Goal: Information Seeking & Learning: Learn about a topic

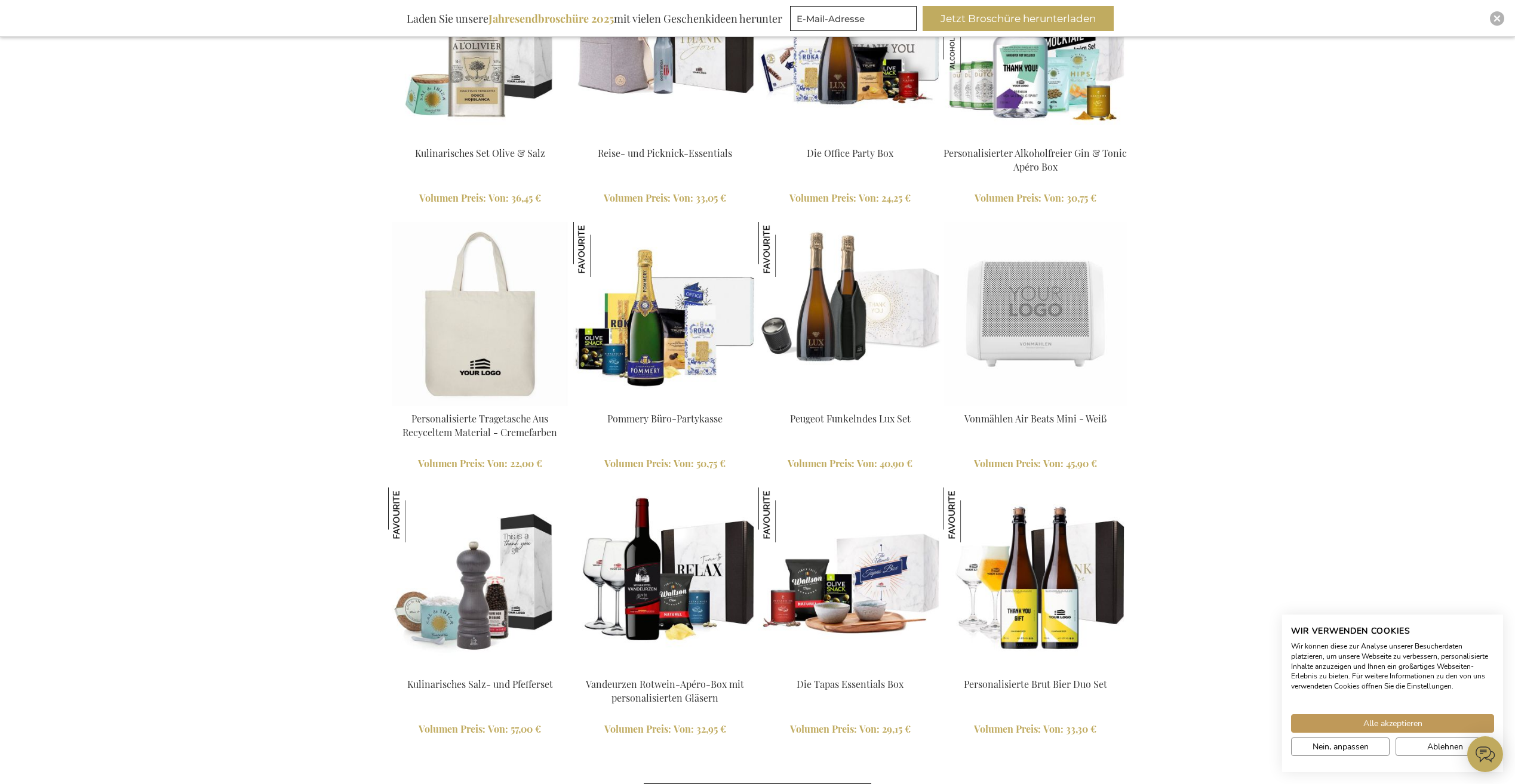
scroll to position [2567, 0]
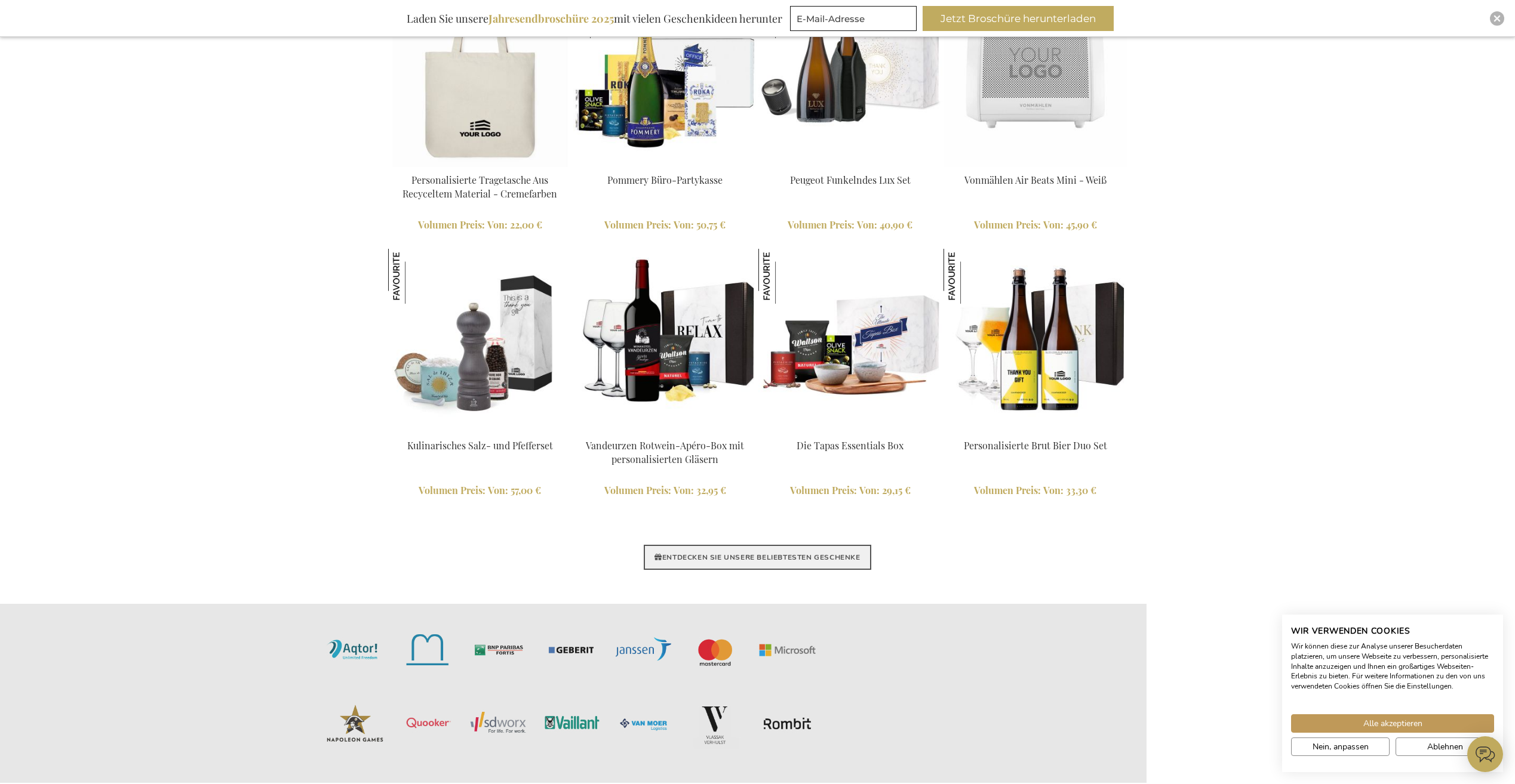
click at [701, 562] on link "ENTDECKEN SIE UNSERE BELIEBTESTEN GESCHENKE" at bounding box center [757, 557] width 227 height 25
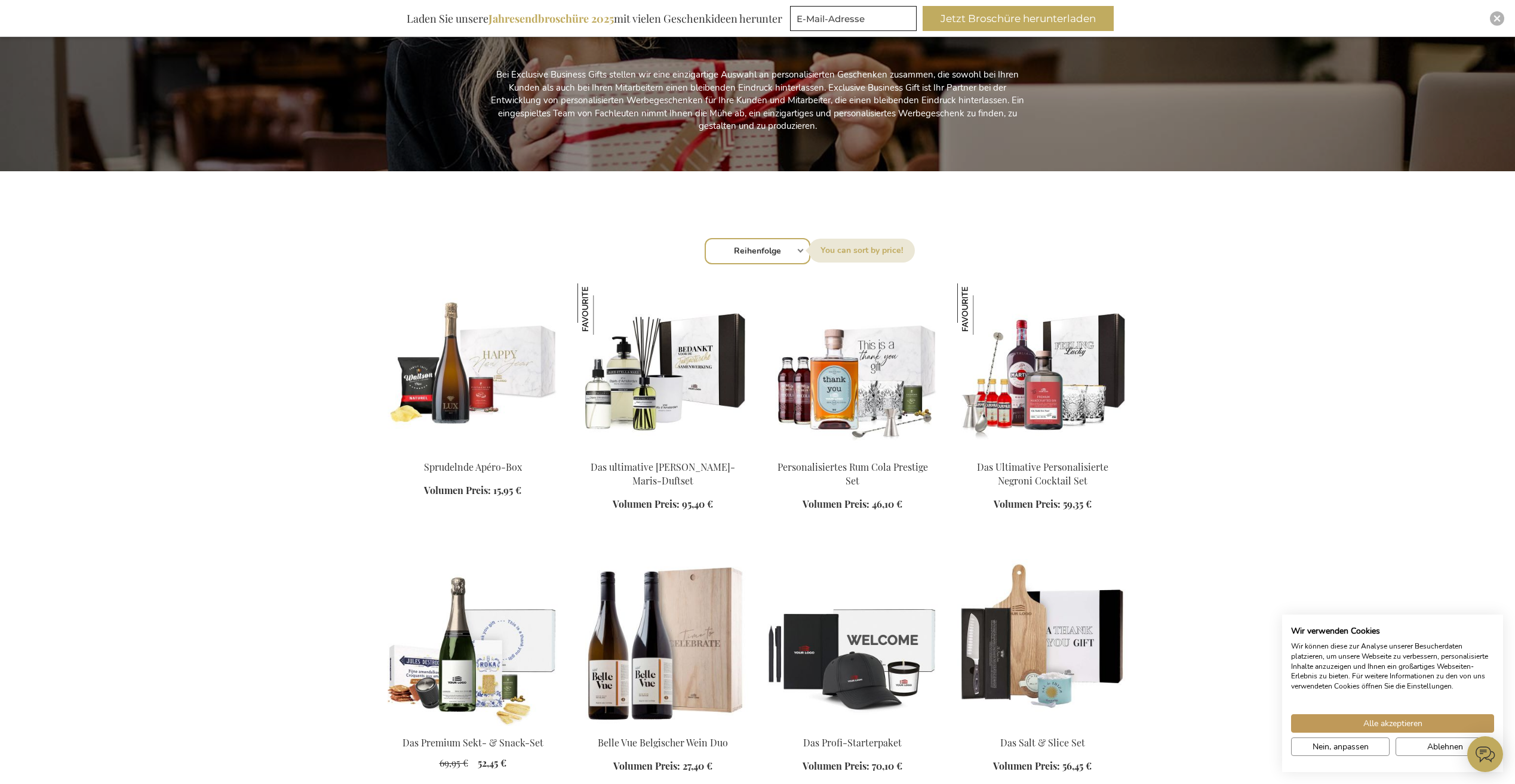
scroll to position [238, 0]
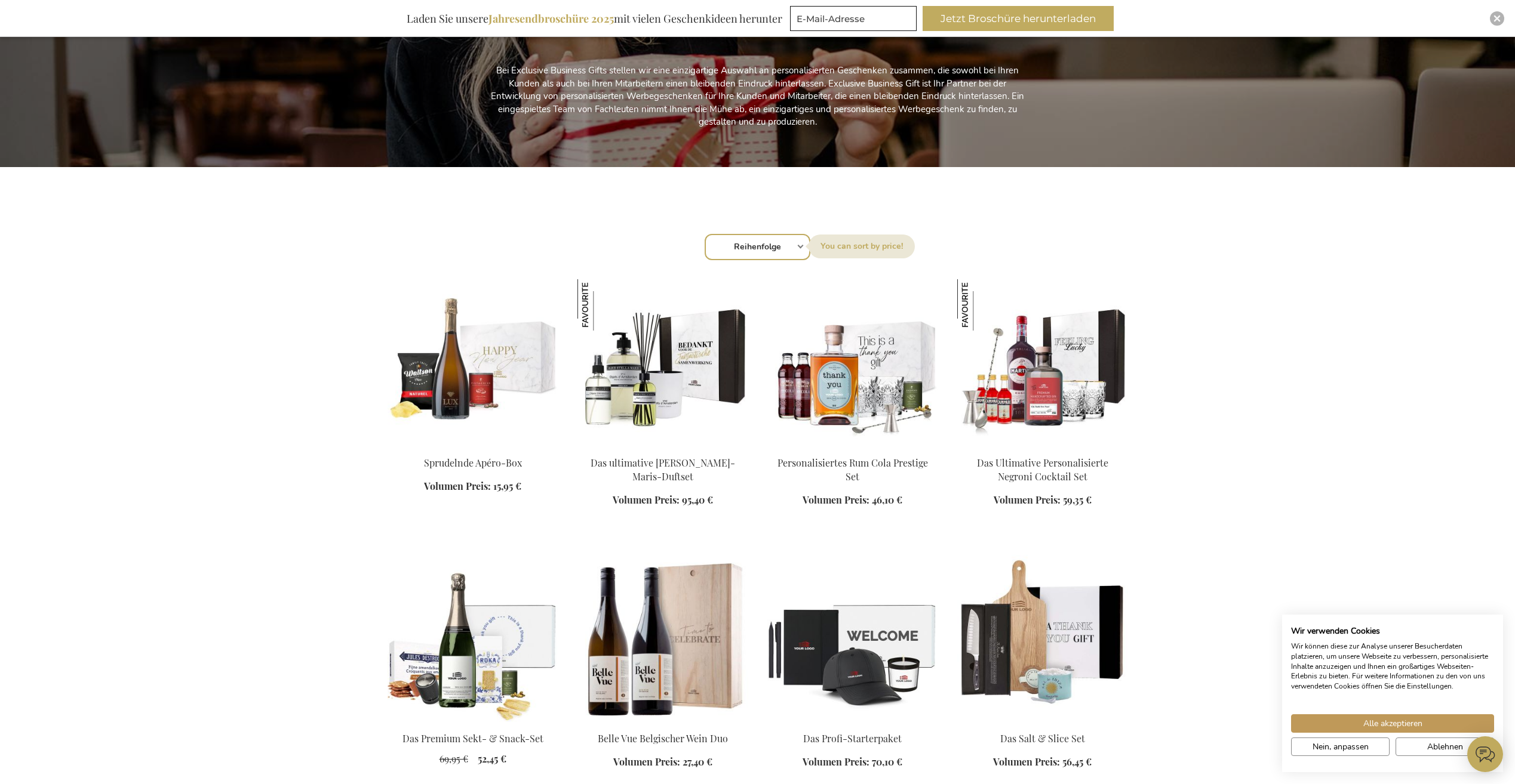
click at [762, 253] on select "Reihenfolge Best Sellers Am meisten angesehen Neu Biggest Saving Price: low to …" at bounding box center [758, 247] width 106 height 26
select select "price_asc"
click at [705, 234] on select "Reihenfolge Best Sellers Am meisten angesehen Neu Biggest Saving Price: low to …" at bounding box center [758, 247] width 106 height 26
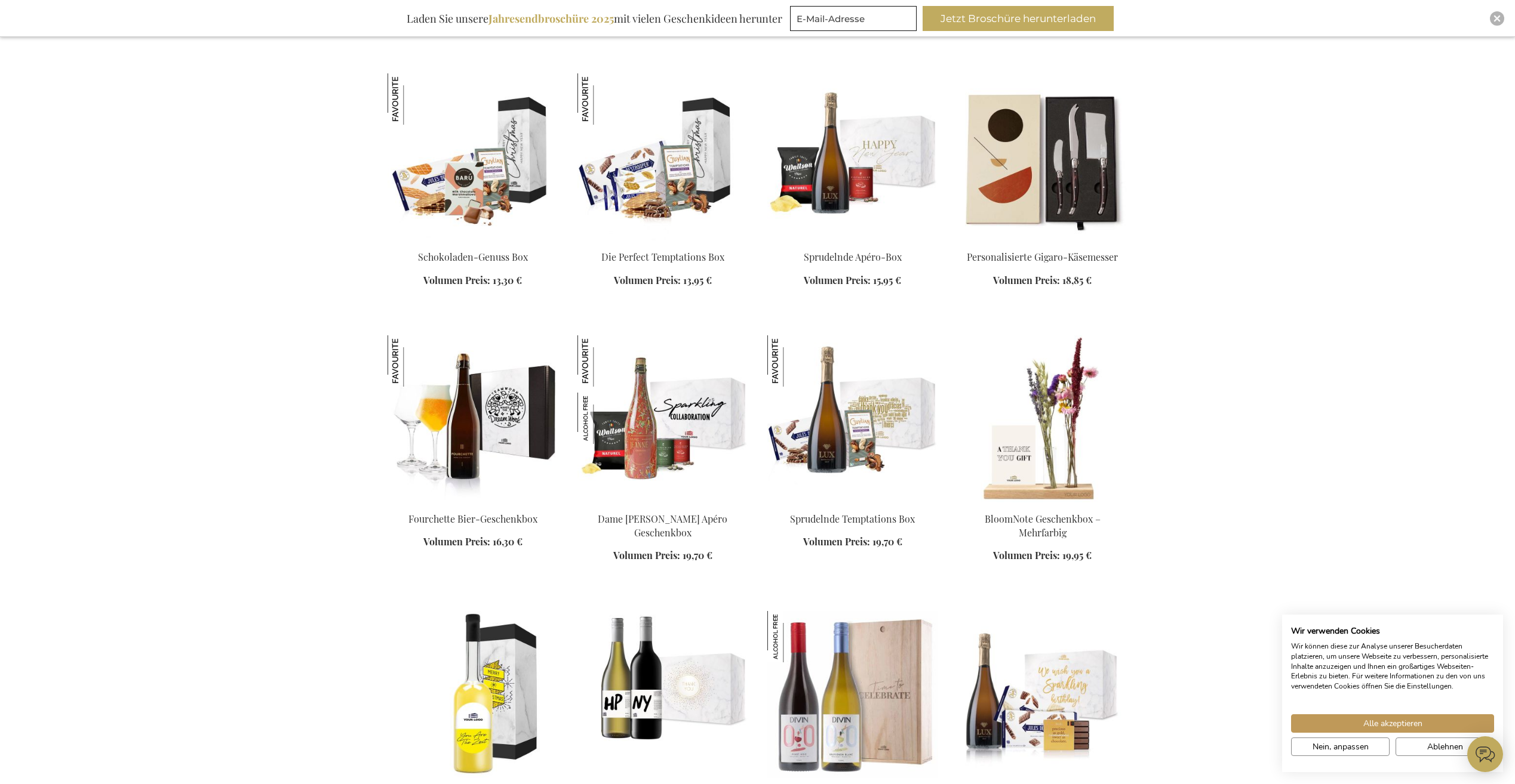
scroll to position [1014, 0]
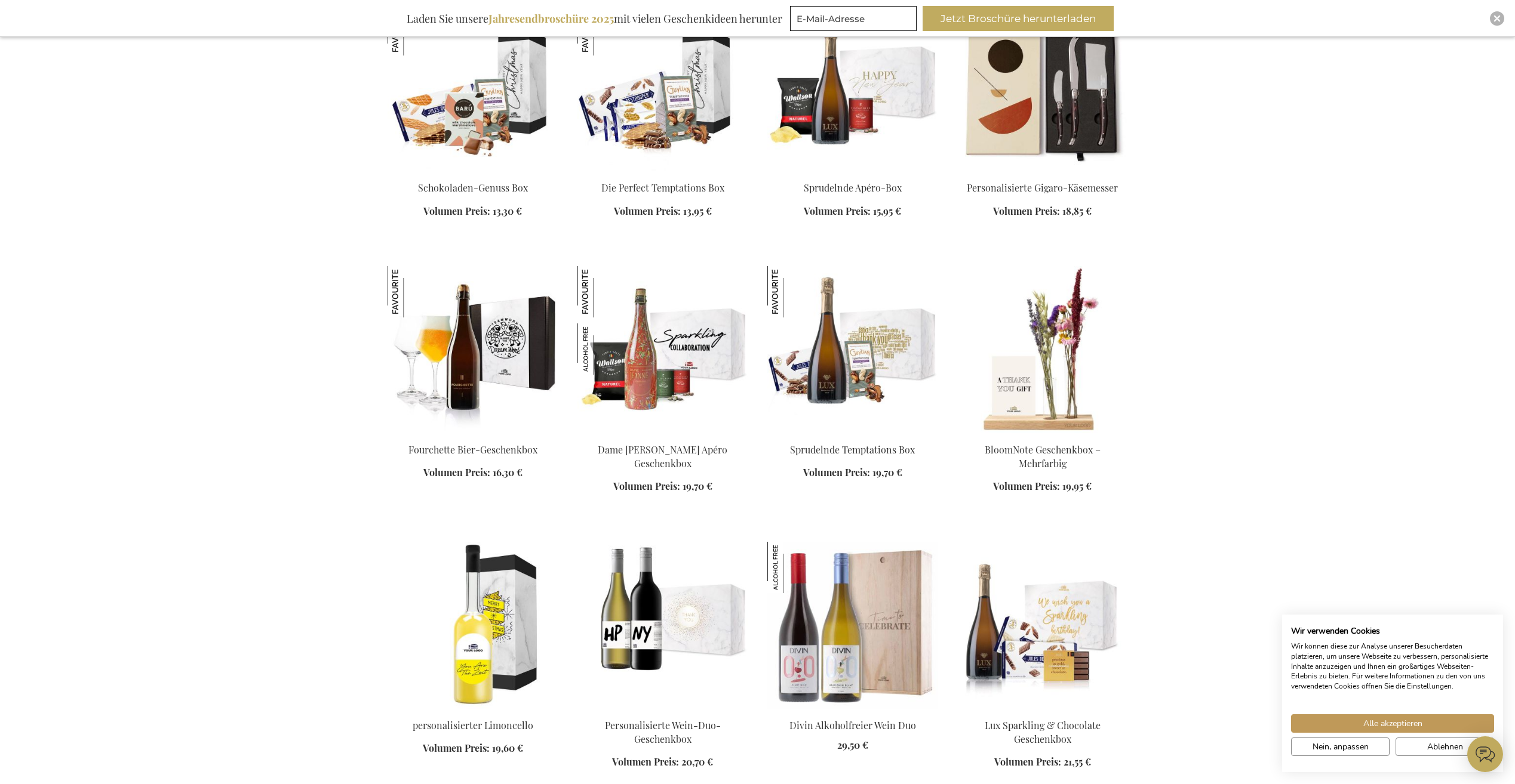
scroll to position [1074, 0]
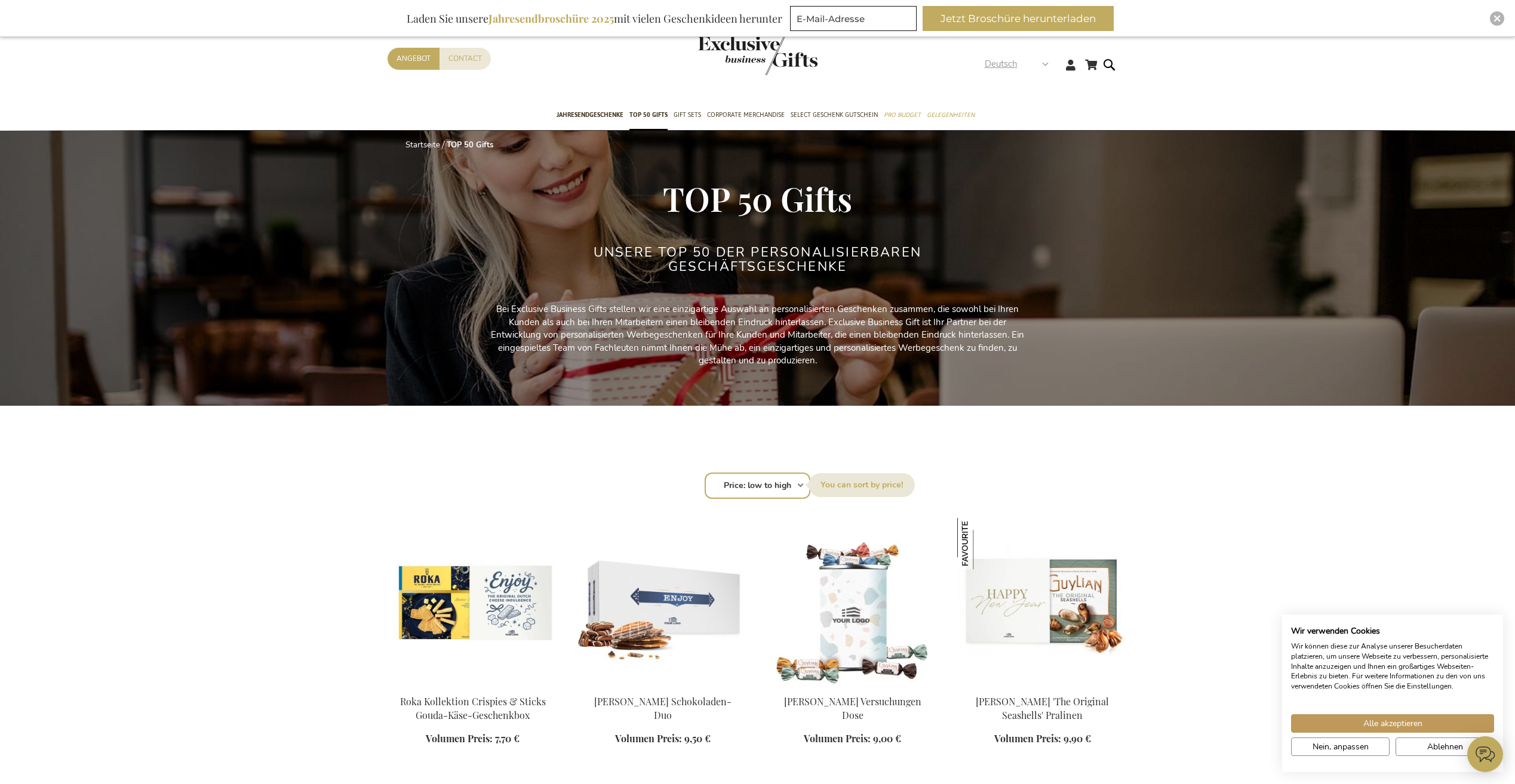
click at [1001, 65] on span "Deutsch" at bounding box center [1001, 64] width 33 height 14
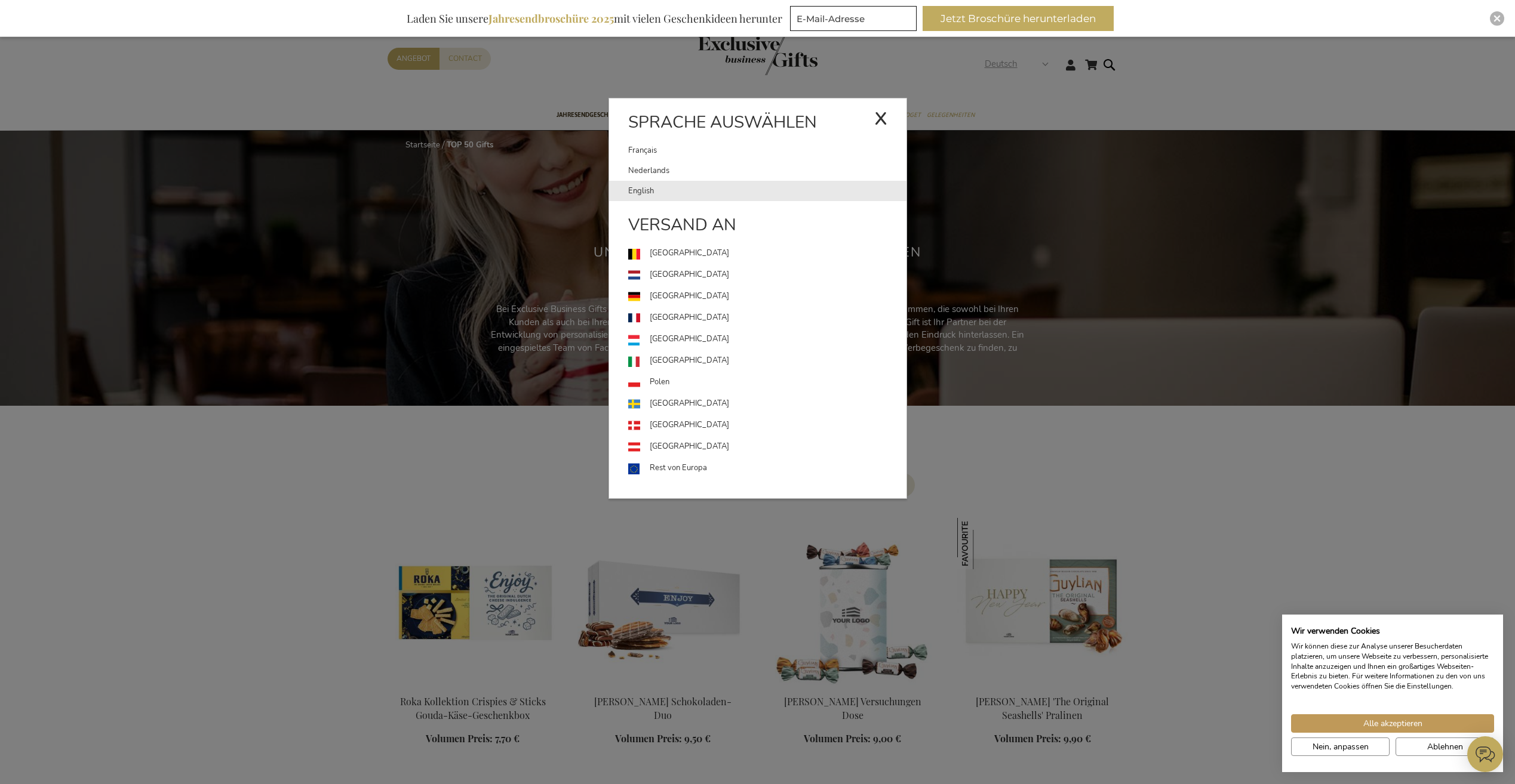
click at [663, 185] on link "English" at bounding box center [767, 191] width 278 height 20
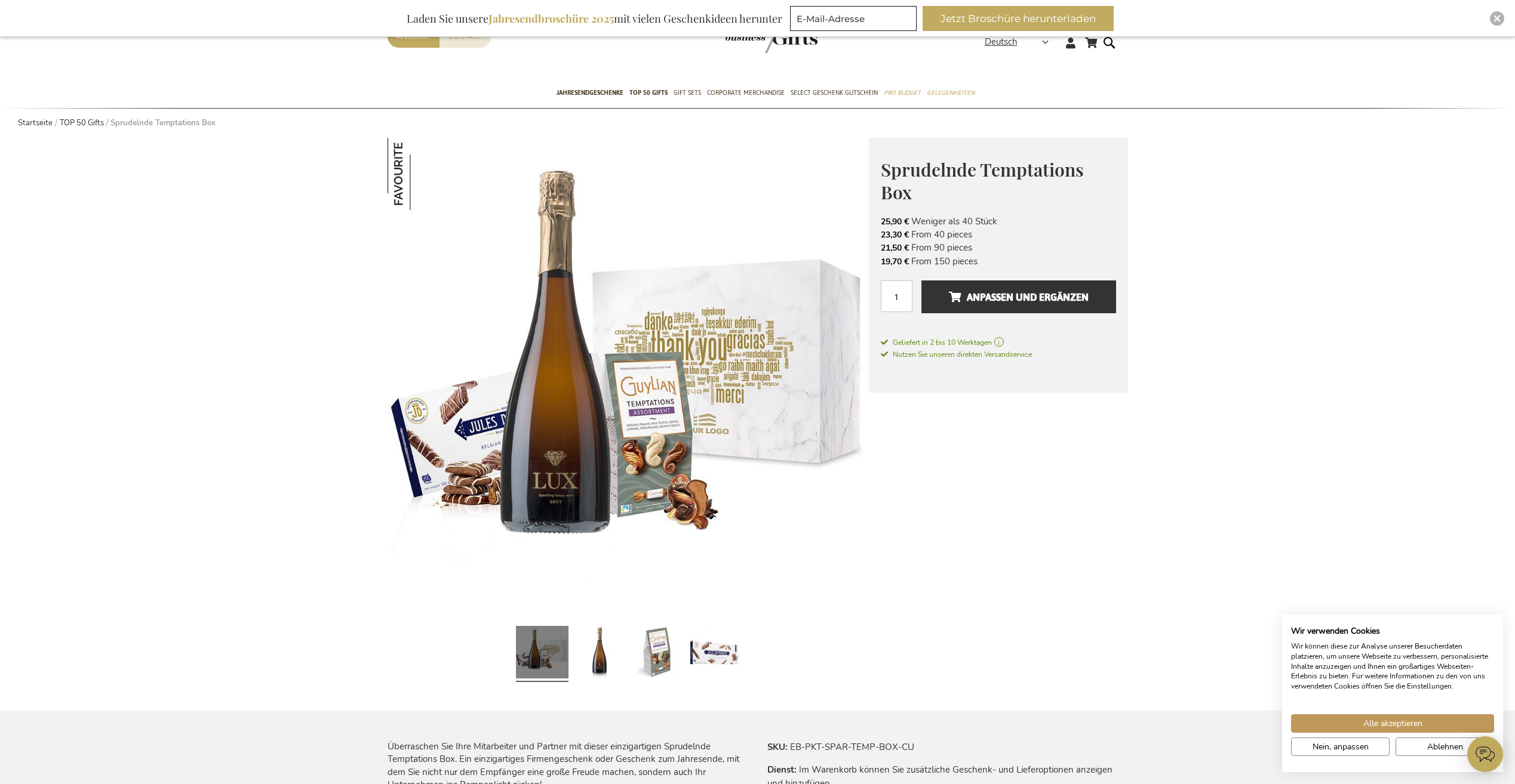
scroll to position [60, 0]
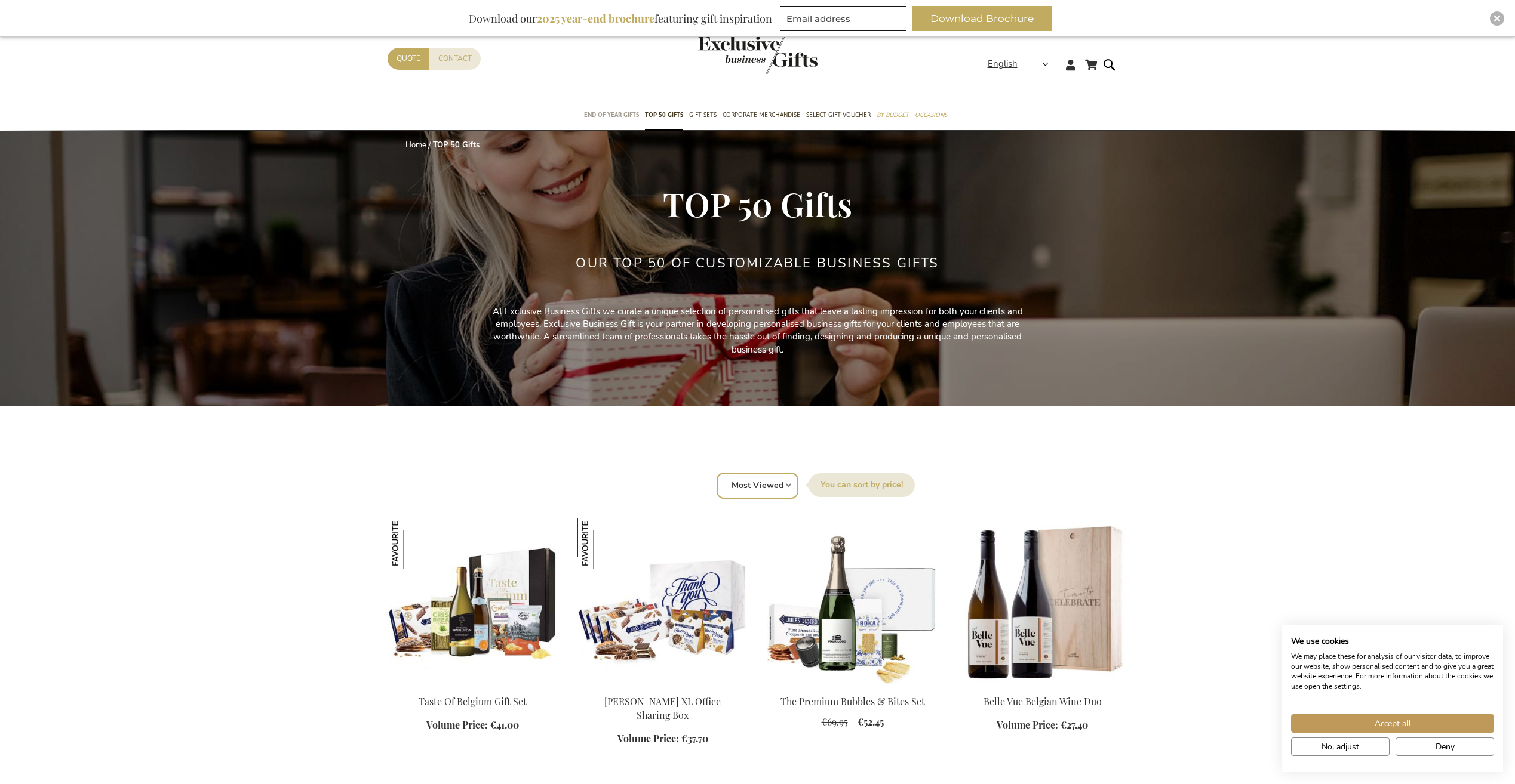
click at [624, 112] on span "End of year gifts" at bounding box center [611, 115] width 55 height 12
